Goal: Transaction & Acquisition: Purchase product/service

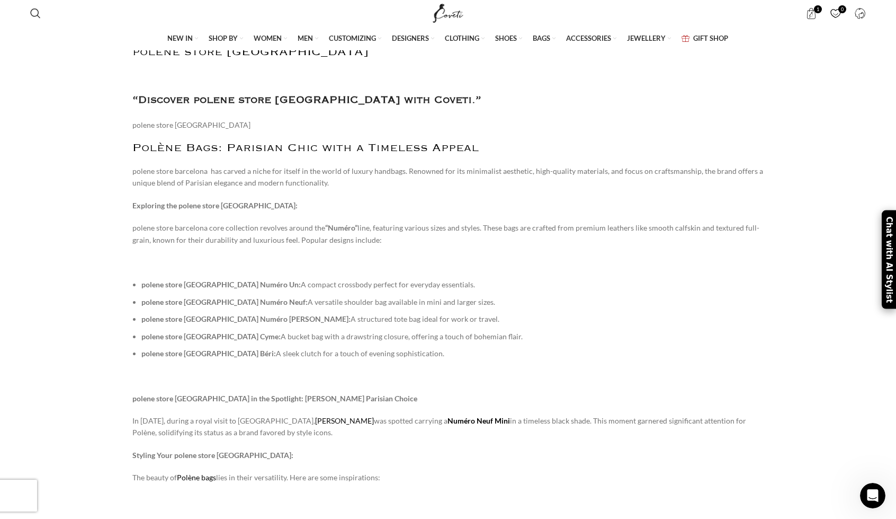
scroll to position [16632, 0]
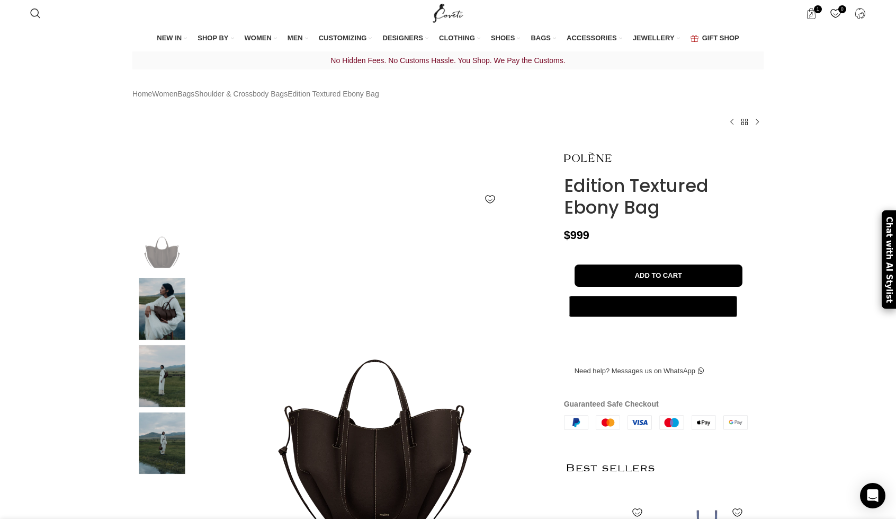
click at [163, 327] on img at bounding box center [162, 309] width 65 height 62
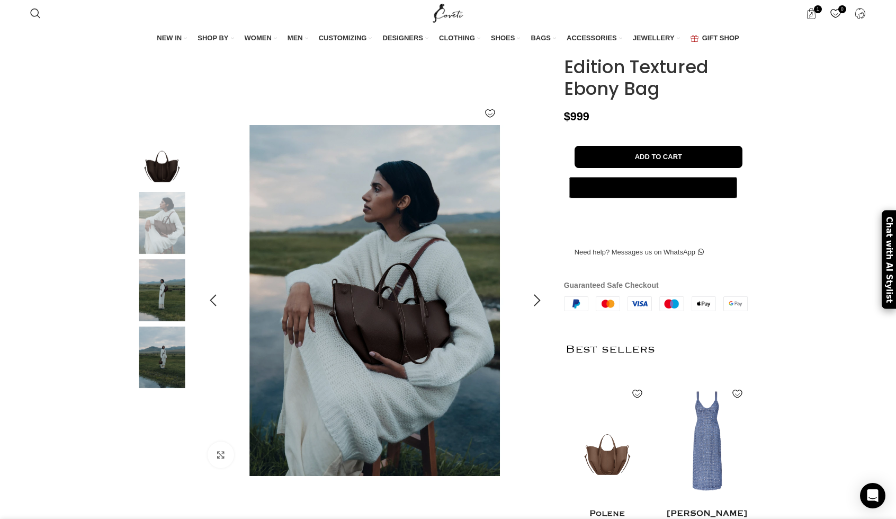
scroll to position [106, 0]
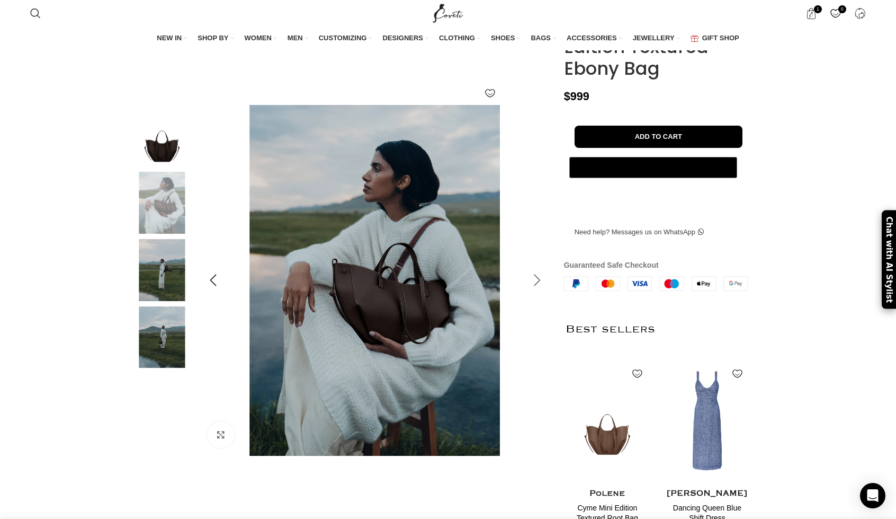
click at [537, 293] on div at bounding box center [537, 280] width 26 height 26
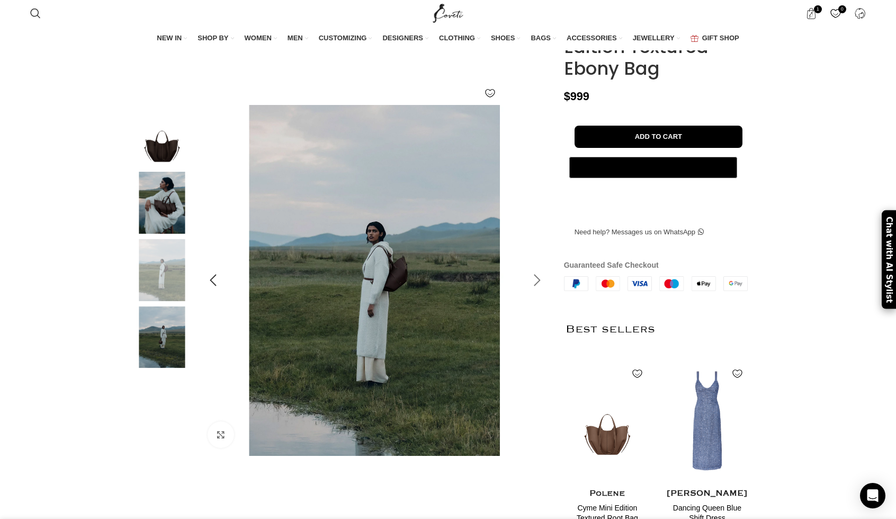
click at [537, 293] on div at bounding box center [537, 280] width 26 height 26
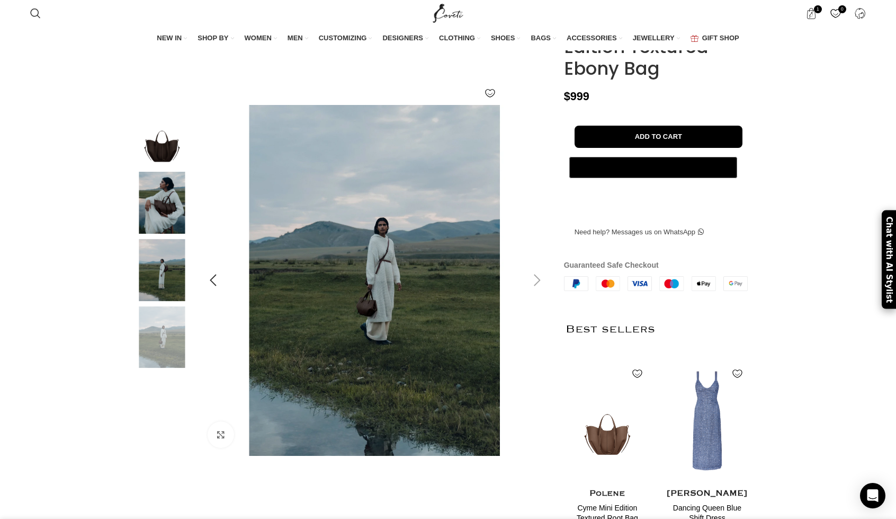
click at [537, 293] on div at bounding box center [537, 280] width 26 height 26
click at [534, 293] on div at bounding box center [537, 280] width 26 height 26
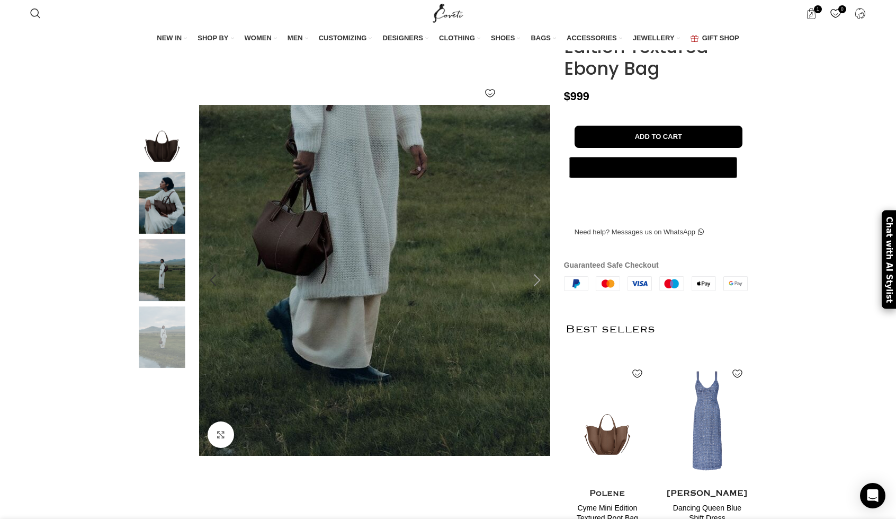
scroll to position [0, 334]
